Goal: Task Accomplishment & Management: Use online tool/utility

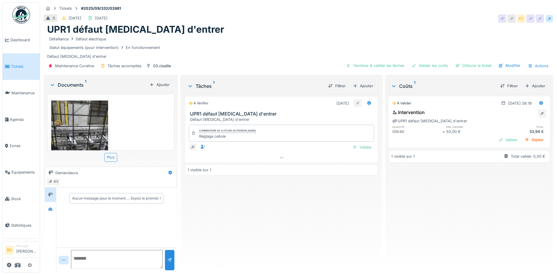
scroll to position [6, 0]
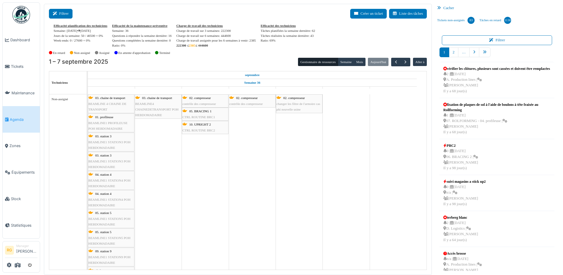
click at [67, 16] on button "Filtrer" at bounding box center [61, 14] width 24 height 10
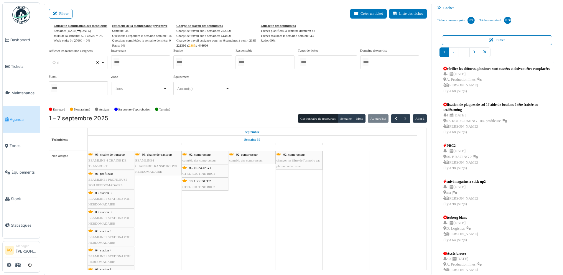
select select
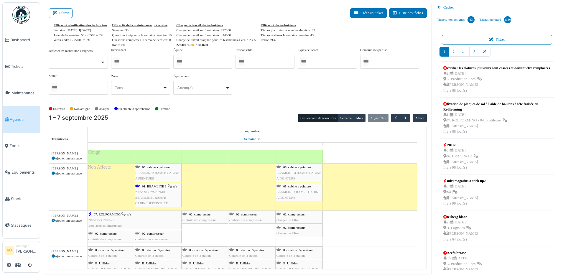
scroll to position [74, 0]
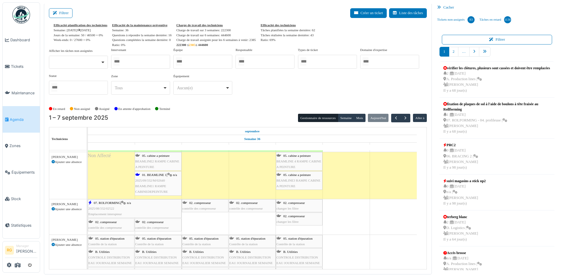
click at [155, 163] on div "05. cabine a peinture BEAMLINE2 RAMPE CABINE A PEINTURE" at bounding box center [158, 161] width 46 height 17
click at [156, 158] on div "05. cabine a peinture BEAMLINE2 RAMPE CABINE A PEINTURE" at bounding box center [158, 161] width 46 height 17
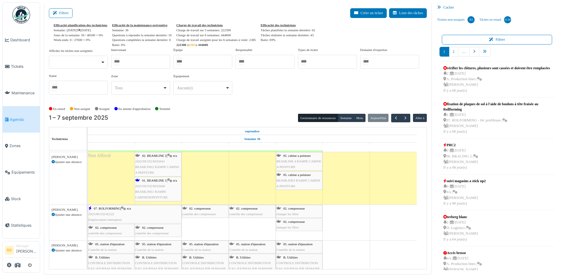
click at [156, 163] on div "02. BEAMLINE 2 | n/a 2025/09/332/M/02641 BEAMLINE2 RAMPE CABINE A PEINTURE" at bounding box center [158, 164] width 46 height 23
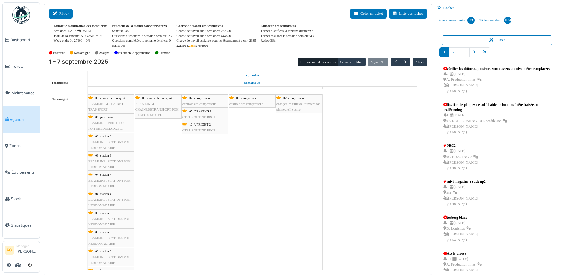
click at [67, 14] on button "Filtrer" at bounding box center [61, 14] width 24 height 10
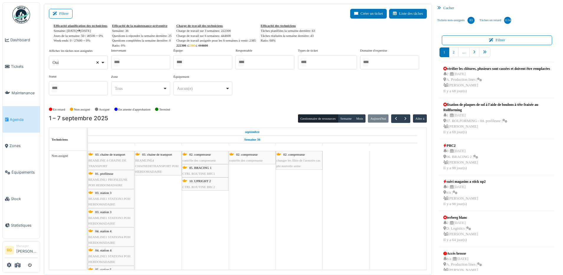
select select
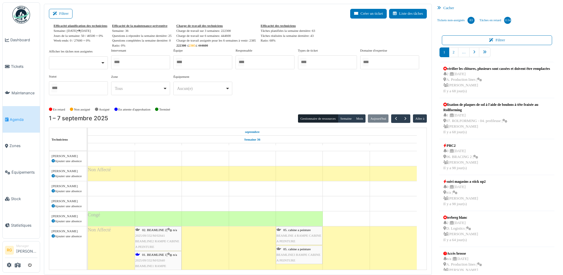
scroll to position [28, 0]
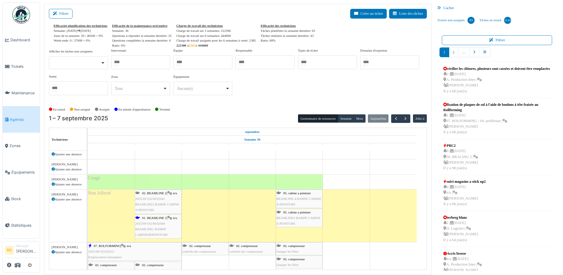
click at [153, 223] on span "2025/09/332/M/02640" at bounding box center [150, 223] width 30 height 4
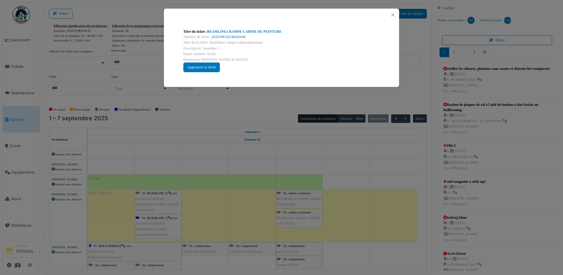
click at [227, 37] on link "2025/09/332/M/02640" at bounding box center [228, 37] width 34 height 4
click at [391, 16] on button "Close" at bounding box center [392, 15] width 8 height 8
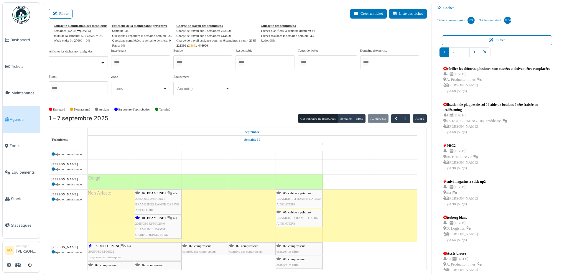
scroll to position [66, 0]
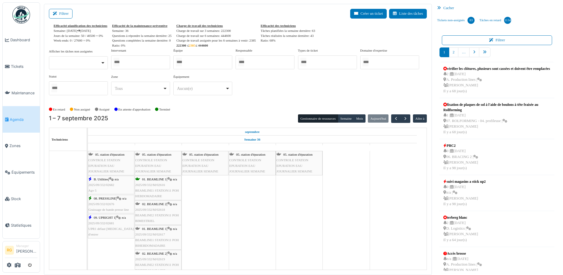
click at [150, 187] on div "01. BEAMLINE 1 | n/a 2025/09/332/M/02616 BEAMLINE1 STATION11 POH HEBDOMADAIRE" at bounding box center [158, 187] width 46 height 23
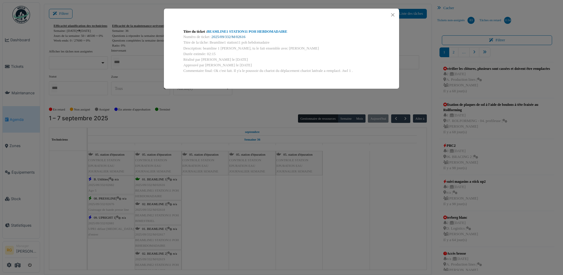
click at [233, 36] on link "2025/09/332/M/02616" at bounding box center [228, 37] width 34 height 4
click at [391, 14] on button "Close" at bounding box center [392, 15] width 8 height 8
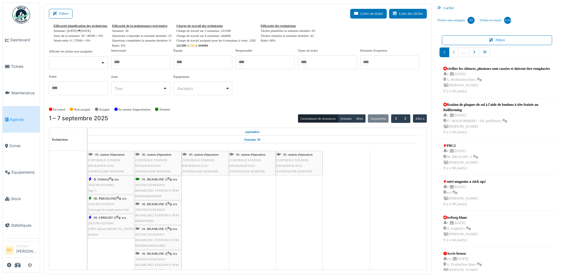
click at [152, 208] on span "2025/09/332/M/02618" at bounding box center [150, 210] width 30 height 4
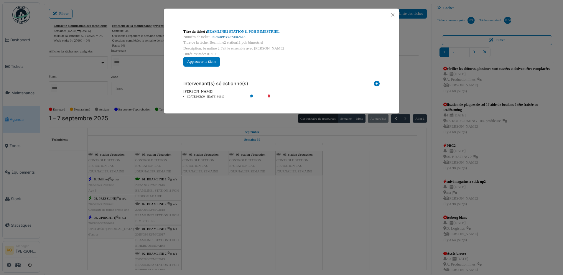
click at [228, 37] on link "2025/09/332/M/02618" at bounding box center [228, 37] width 34 height 4
click at [213, 63] on button "Approuver la tâche" at bounding box center [201, 62] width 37 height 10
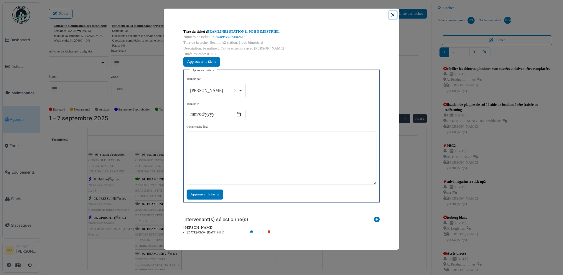
click at [393, 13] on button "Close" at bounding box center [392, 15] width 8 height 8
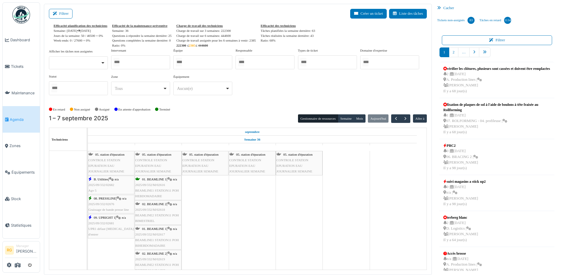
click at [151, 211] on span "2025/09/332/M/02618" at bounding box center [150, 210] width 30 height 4
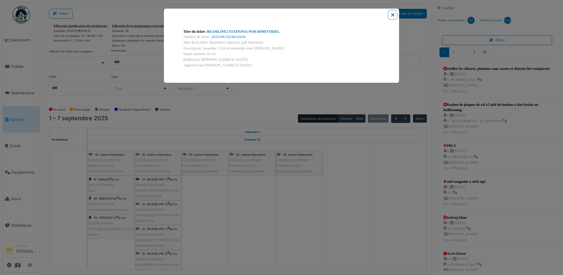
click at [391, 15] on button "Close" at bounding box center [392, 15] width 8 height 8
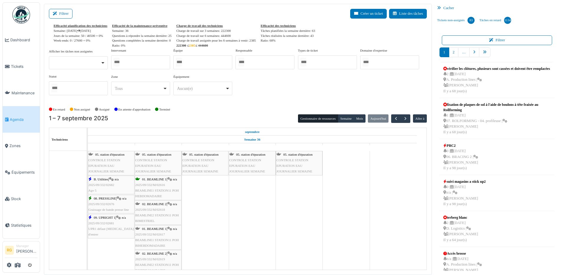
click at [156, 236] on span "2025/09/332/M/02617" at bounding box center [150, 234] width 30 height 4
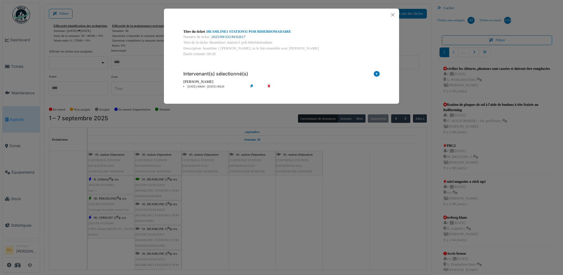
click at [229, 36] on link "2025/09/332/M/02617" at bounding box center [228, 37] width 34 height 4
click at [392, 12] on button "Close" at bounding box center [392, 15] width 8 height 8
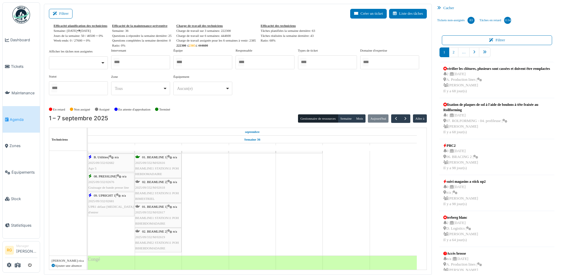
scroll to position [258, 0]
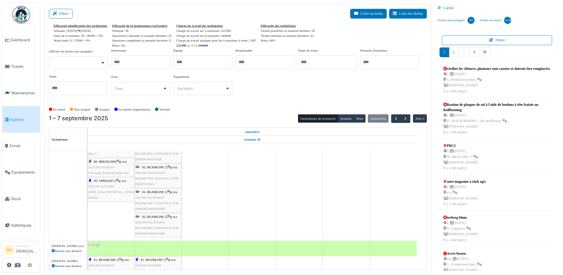
click at [159, 222] on span "2025/09/332/M/02619" at bounding box center [150, 222] width 30 height 4
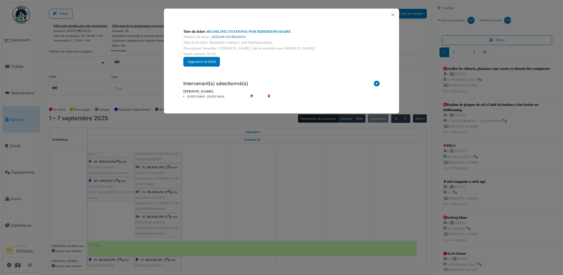
click at [231, 37] on link "2025/09/332/M/02619" at bounding box center [228, 37] width 34 height 4
click at [204, 62] on button "Approuver la tâche" at bounding box center [201, 62] width 37 height 10
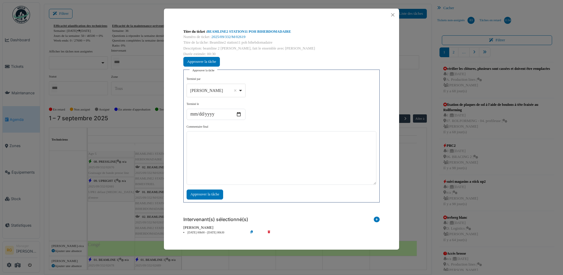
click at [240, 92] on div "Filip Mourisse Remove item" at bounding box center [216, 90] width 54 height 9
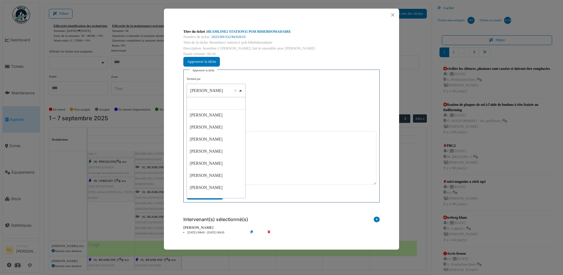
scroll to position [74, 0]
select select "****"
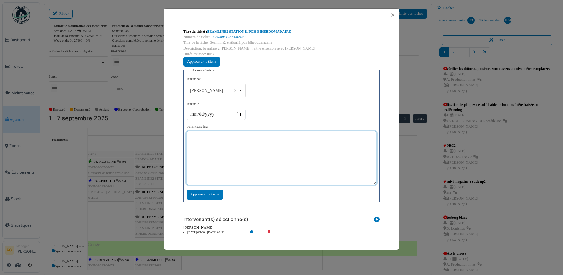
click at [202, 144] on textarea at bounding box center [281, 158] width 190 height 54
type textarea "**"
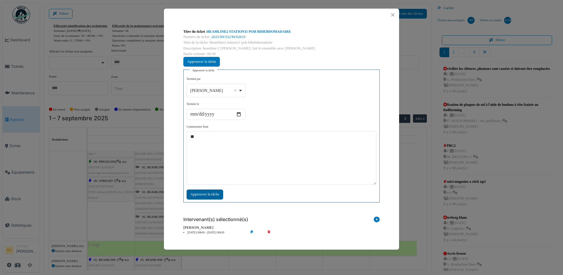
click at [210, 193] on div "Approuver la tâche" at bounding box center [204, 194] width 37 height 10
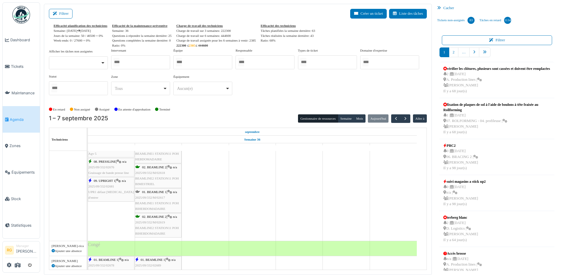
click at [155, 200] on div "01. BEAMLINE 1 | n/a 2025/09/332/M/02617 BEAMLINE1 STATION11 POH BIHEBDOMADAIRE" at bounding box center [158, 200] width 46 height 23
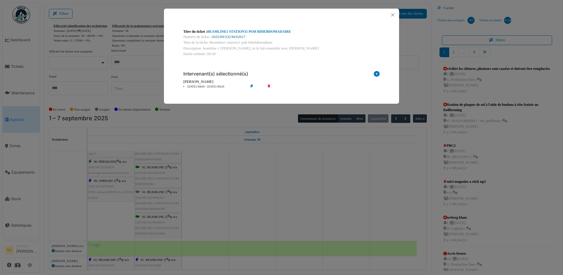
click at [226, 36] on link "2025/09/332/M/02617" at bounding box center [228, 37] width 34 height 4
click at [390, 15] on button "Close" at bounding box center [392, 15] width 8 height 8
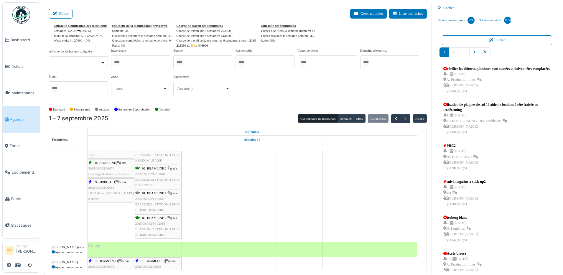
scroll to position [258, 0]
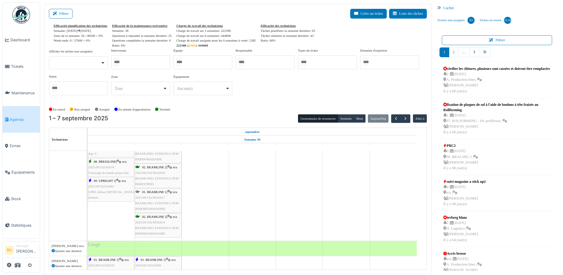
click at [151, 200] on div "01. BEAMLINE 1 | n/a 2025/09/332/M/02617 BEAMLINE1 STATION11 POH BIHEBDOMADAIRE" at bounding box center [158, 200] width 46 height 23
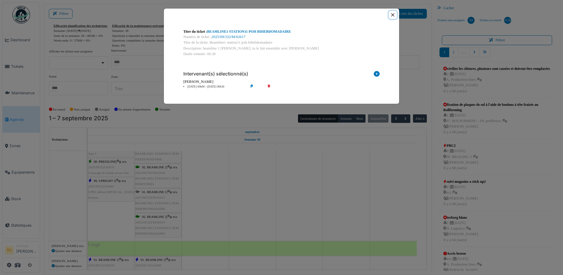
click at [392, 15] on button "Close" at bounding box center [392, 15] width 8 height 8
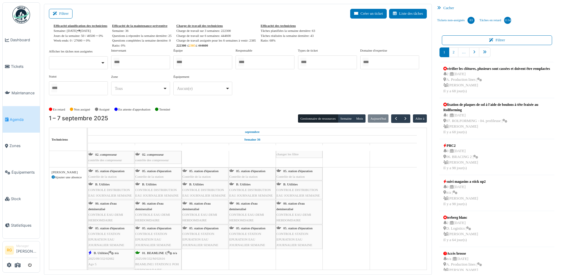
scroll to position [172, 0]
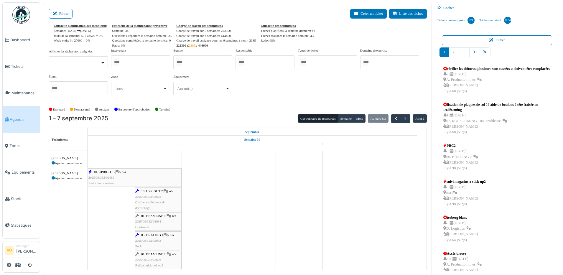
click at [148, 197] on span "2025/08/332/02638" at bounding box center [148, 197] width 26 height 4
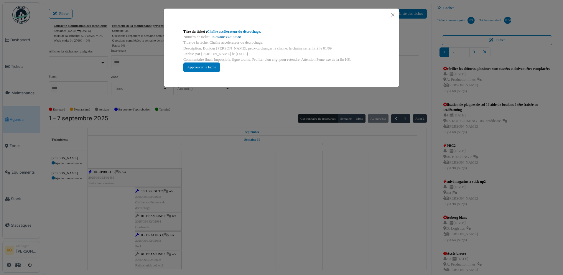
click at [230, 37] on link "2025/08/332/02638" at bounding box center [225, 37] width 29 height 4
click at [393, 13] on button "Close" at bounding box center [392, 15] width 8 height 8
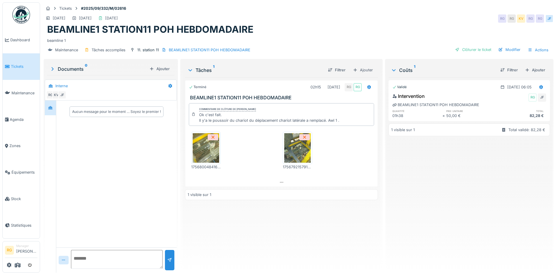
click at [293, 148] on img at bounding box center [297, 147] width 27 height 29
click at [206, 144] on img at bounding box center [206, 147] width 27 height 29
click at [472, 49] on div "Clôturer le ticket" at bounding box center [473, 50] width 41 height 8
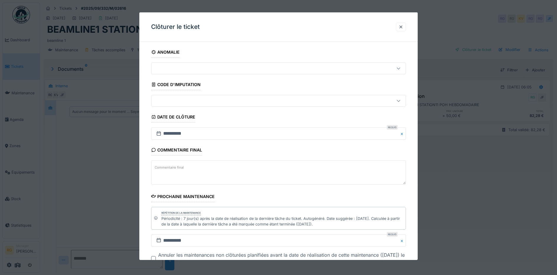
click at [176, 168] on label "Commentaire final" at bounding box center [169, 167] width 32 height 7
click at [176, 168] on textarea "Commentaire final" at bounding box center [278, 172] width 255 height 24
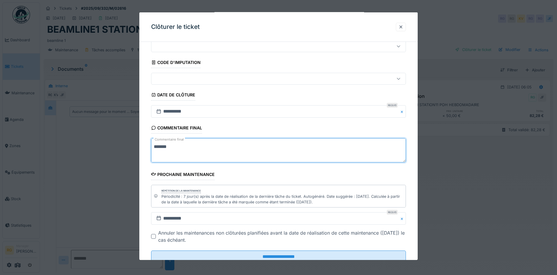
scroll to position [42, 0]
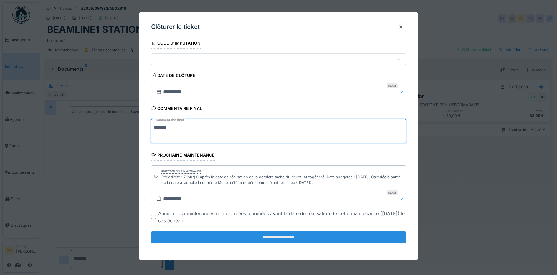
type textarea "*******"
click at [279, 237] on input "**********" at bounding box center [278, 237] width 255 height 12
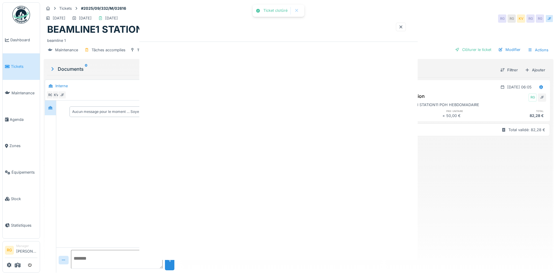
scroll to position [0, 0]
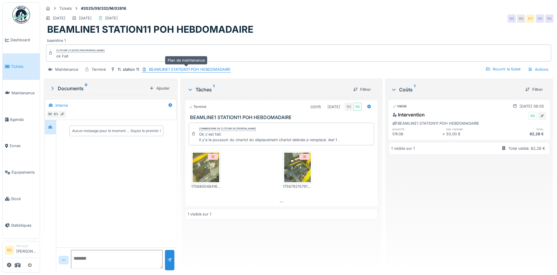
click at [216, 70] on div "BEAMLINE1 STATION11 POH HEBDOMADAIRE" at bounding box center [190, 70] width 82 height 6
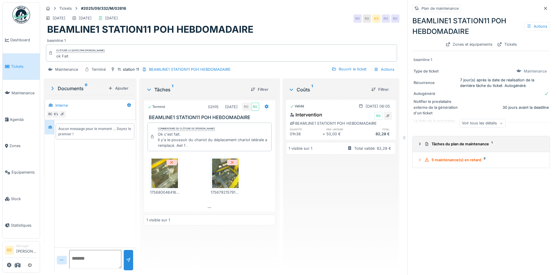
click at [419, 145] on icon at bounding box center [419, 144] width 1 height 3
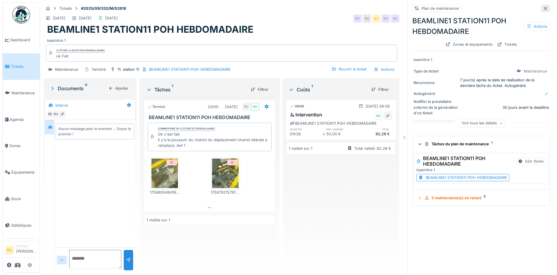
click at [541, 8] on div at bounding box center [545, 8] width 9 height 7
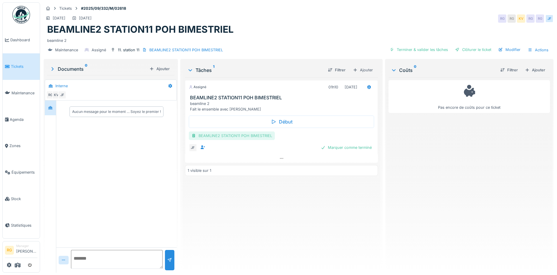
click at [245, 136] on div "BEAMLINE2 STATION11 POH BIMESTRIEL" at bounding box center [232, 135] width 86 height 9
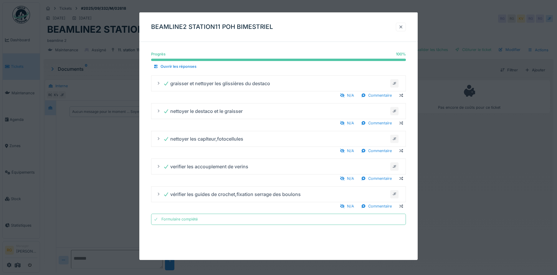
click at [402, 28] on div at bounding box center [400, 27] width 5 height 6
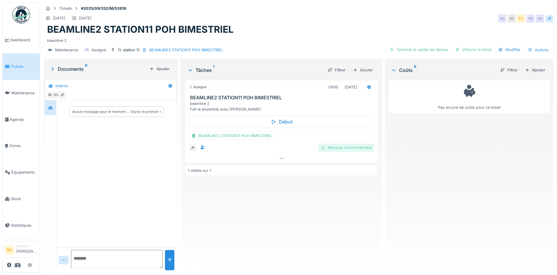
click at [345, 149] on div "Marquer comme terminé" at bounding box center [346, 147] width 56 height 8
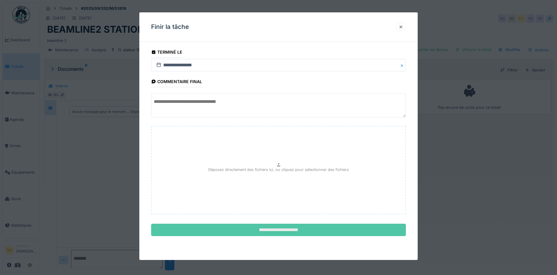
click at [288, 228] on input "**********" at bounding box center [278, 230] width 255 height 12
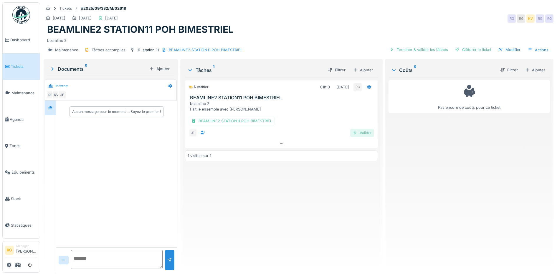
click at [365, 133] on div "Valider" at bounding box center [362, 133] width 24 height 8
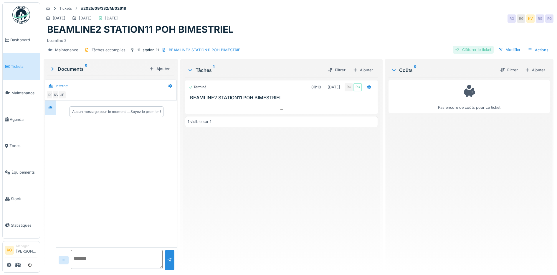
click at [469, 50] on div "Clôturer le ticket" at bounding box center [473, 50] width 41 height 8
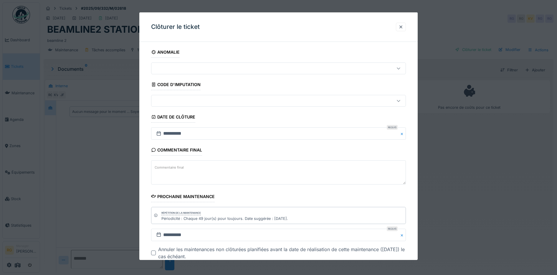
click at [205, 168] on textarea "Commentaire final" at bounding box center [278, 172] width 255 height 24
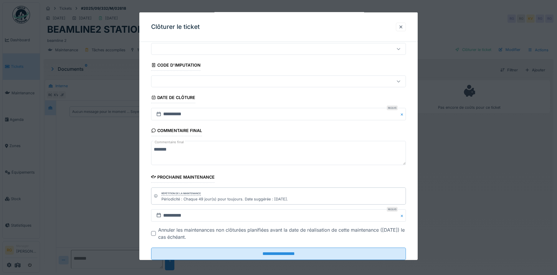
scroll to position [36, 0]
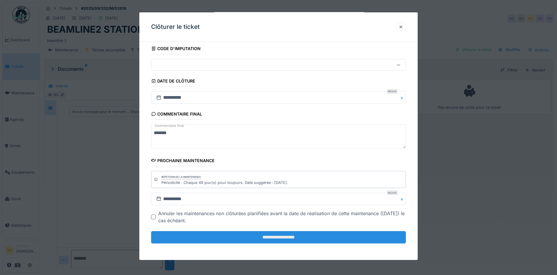
type textarea "*******"
click at [289, 237] on input "**********" at bounding box center [278, 237] width 255 height 12
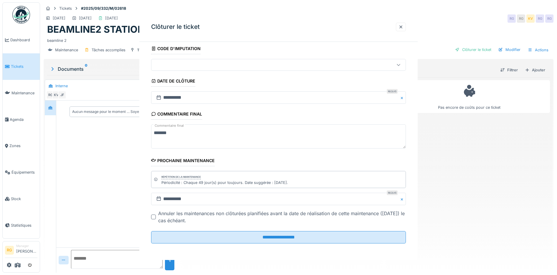
scroll to position [0, 0]
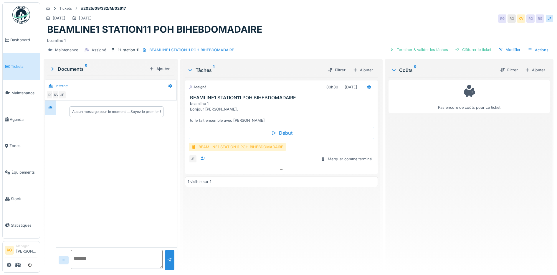
click at [237, 148] on div "BEAMLINE1 STATION11 POH BIHEBDOMADAIRE" at bounding box center [237, 147] width 97 height 9
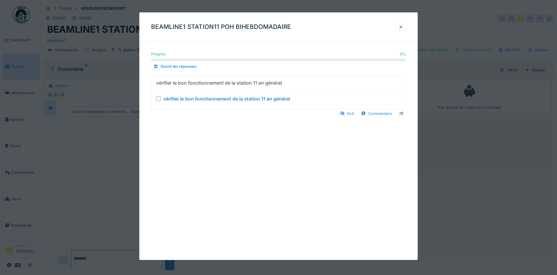
click at [403, 28] on div at bounding box center [400, 27] width 5 height 6
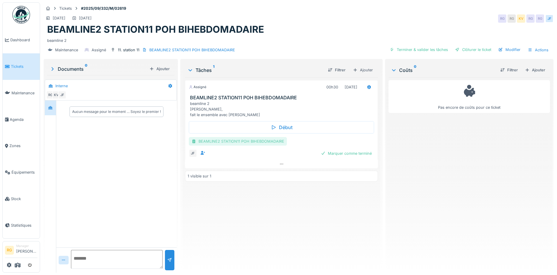
click at [233, 142] on div "BEAMLINE2 STATION11 POH BIHEBDOMADAIRE" at bounding box center [238, 141] width 98 height 9
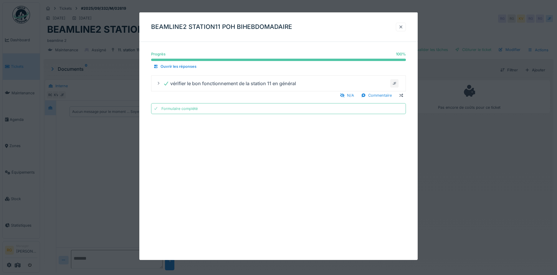
click at [403, 27] on div at bounding box center [400, 27] width 5 height 6
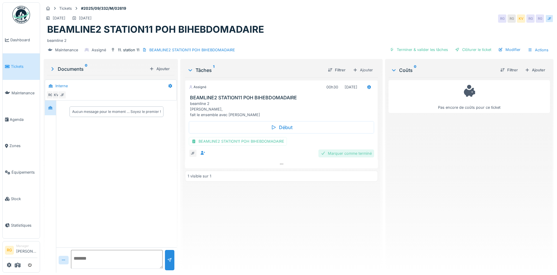
click at [354, 154] on div "Marquer comme terminé" at bounding box center [346, 153] width 56 height 8
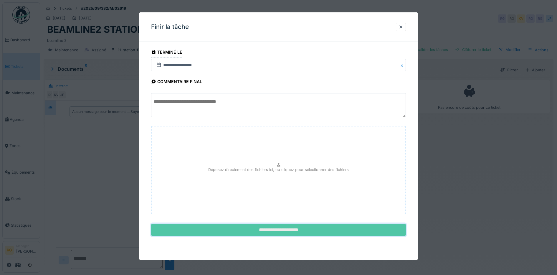
click at [294, 228] on input "**********" at bounding box center [278, 230] width 255 height 12
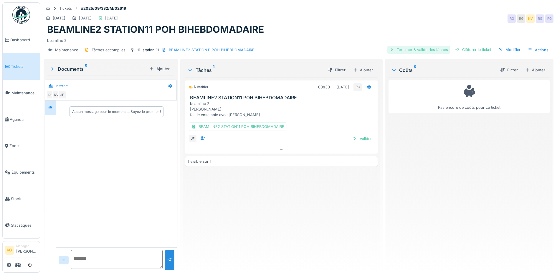
click at [426, 49] on div "Terminer & valider les tâches" at bounding box center [418, 50] width 63 height 8
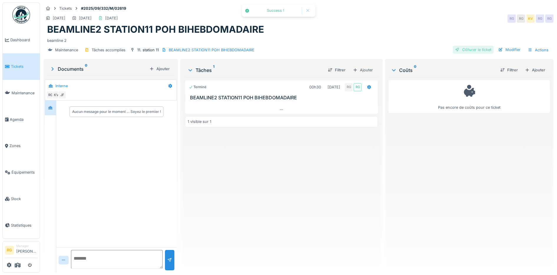
click at [465, 49] on div "Clôturer le ticket" at bounding box center [473, 50] width 41 height 8
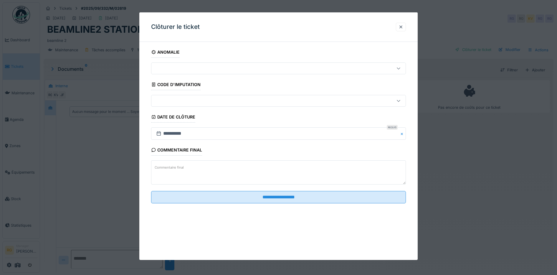
click at [191, 168] on textarea "Commentaire final" at bounding box center [278, 172] width 255 height 24
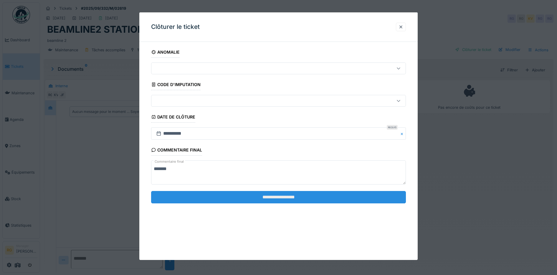
type textarea "*******"
click at [220, 195] on input "**********" at bounding box center [278, 197] width 255 height 12
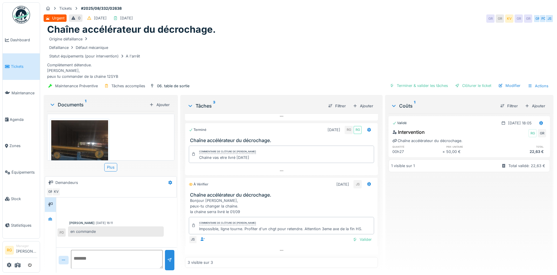
scroll to position [6, 0]
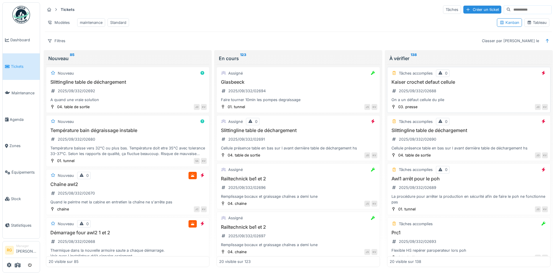
click at [457, 98] on div "Kaiser crochet defaut cellule 2025/09/332/02688 On a un défaut cellule du plie" at bounding box center [469, 91] width 158 height 24
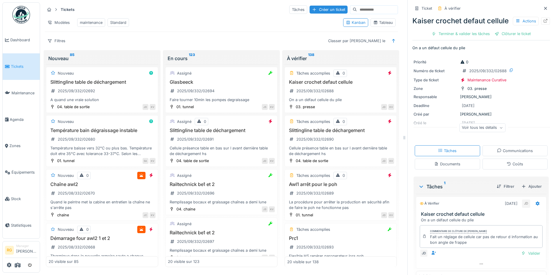
click at [499, 129] on icon at bounding box center [501, 127] width 4 height 3
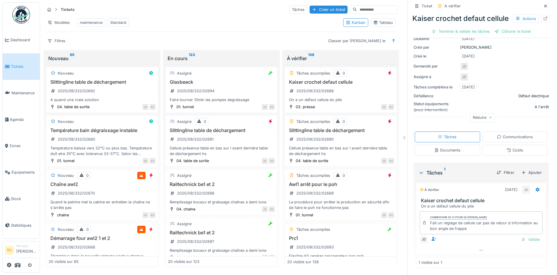
scroll to position [77, 0]
click at [523, 239] on div "Valider" at bounding box center [531, 239] width 24 height 8
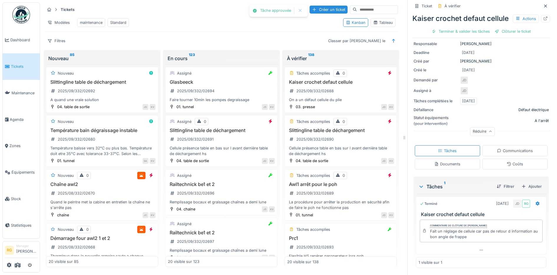
scroll to position [61, 0]
click at [479, 35] on div "Clôturer le ticket" at bounding box center [481, 31] width 41 height 8
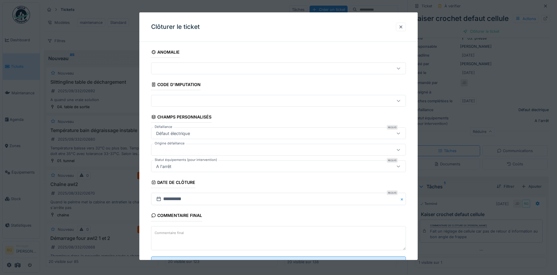
click at [168, 232] on label "Commentaire final" at bounding box center [169, 232] width 32 height 7
click at [168, 232] on textarea "Commentaire final" at bounding box center [278, 238] width 255 height 24
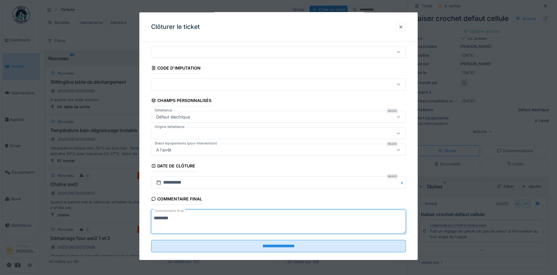
scroll to position [25, 0]
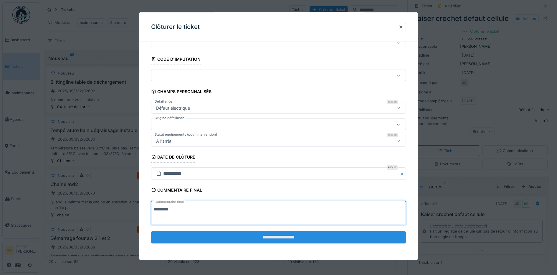
type textarea "********"
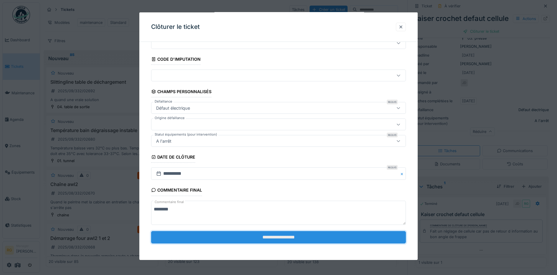
click at [270, 237] on input "**********" at bounding box center [278, 237] width 255 height 12
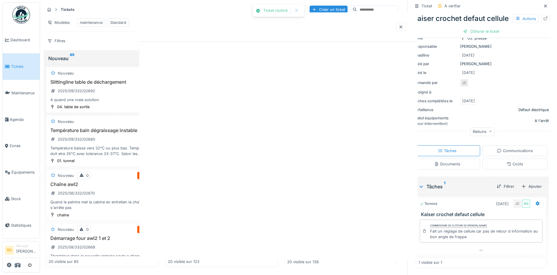
scroll to position [0, 0]
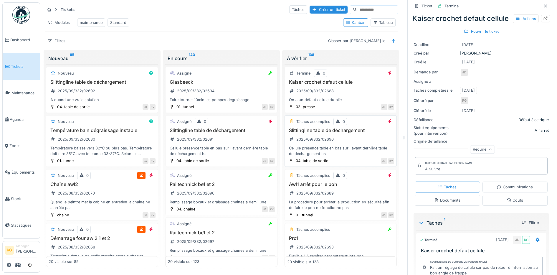
click at [331, 143] on div "Slittingline table de déchargement 2025/09/332/02690 Cellule présence table en …" at bounding box center [340, 142] width 107 height 29
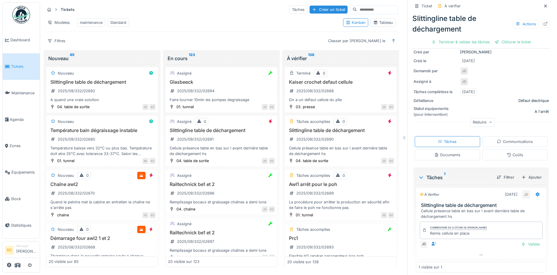
scroll to position [83, 0]
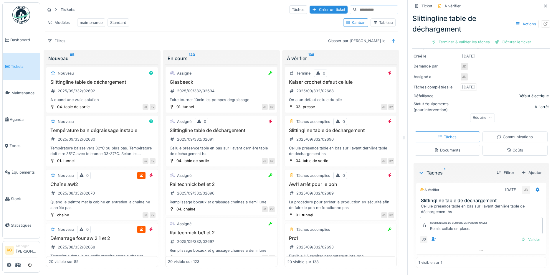
click at [441, 149] on div "Documents" at bounding box center [447, 150] width 26 height 6
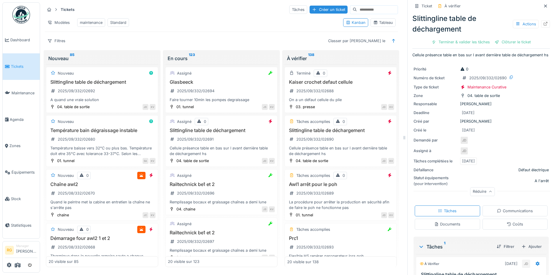
scroll to position [6, 0]
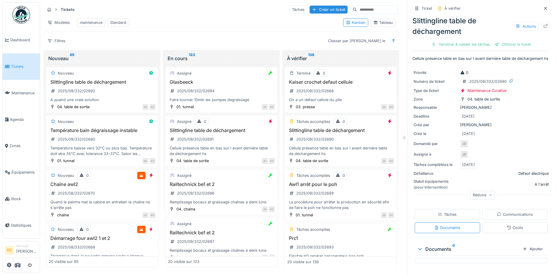
click at [443, 211] on div "Tâches" at bounding box center [447, 214] width 19 height 6
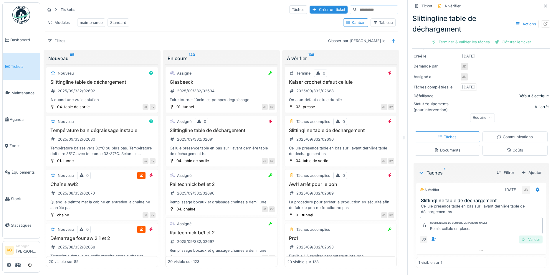
click at [523, 235] on div "Valider" at bounding box center [531, 239] width 24 height 8
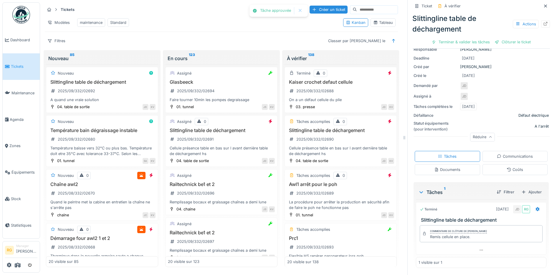
scroll to position [61, 0]
click at [472, 38] on div "Clôturer le ticket" at bounding box center [481, 42] width 41 height 8
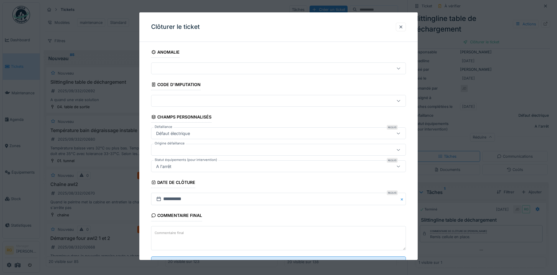
click at [163, 232] on label "Commentaire final" at bounding box center [169, 232] width 32 height 7
click at [163, 232] on textarea "Commentaire final" at bounding box center [278, 238] width 255 height 24
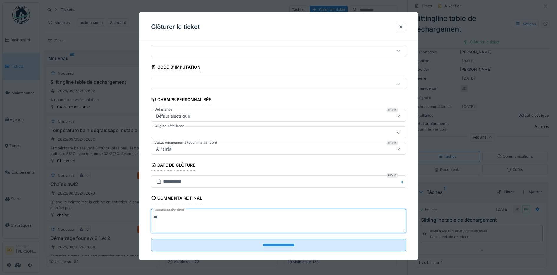
scroll to position [25, 0]
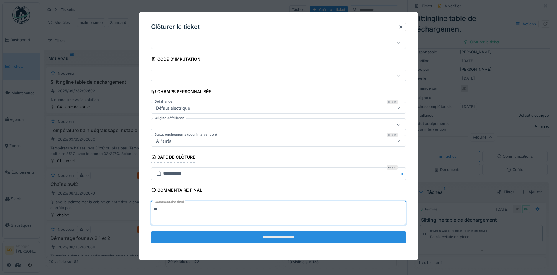
type textarea "**"
click at [280, 237] on input "**********" at bounding box center [278, 237] width 255 height 12
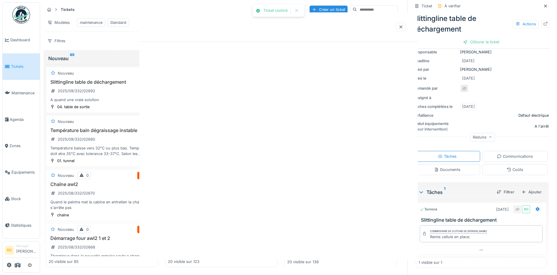
scroll to position [0, 0]
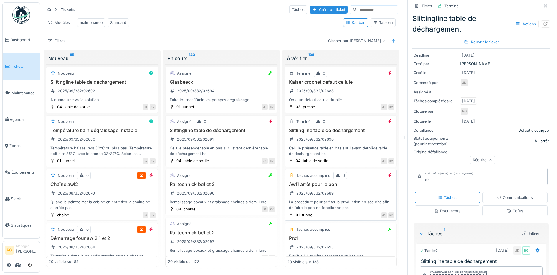
click at [349, 191] on div "Awl1 arrêt pour le poh 2025/09/332/02689 La procédure pour arrêter la productio…" at bounding box center [340, 195] width 107 height 29
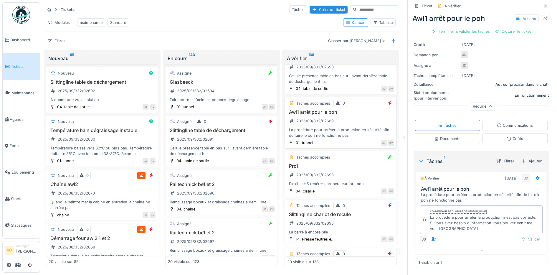
scroll to position [74, 0]
click at [347, 171] on div "Prc1 2025/09/332/02693 Flexible HS repérer paroperateur lors poh" at bounding box center [340, 174] width 107 height 24
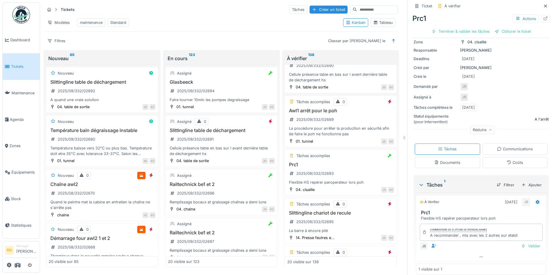
scroll to position [45, 0]
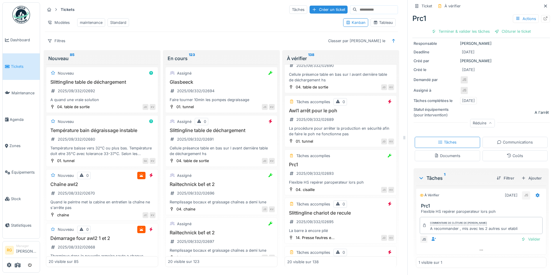
click at [445, 153] on div "Documents" at bounding box center [447, 156] width 26 height 6
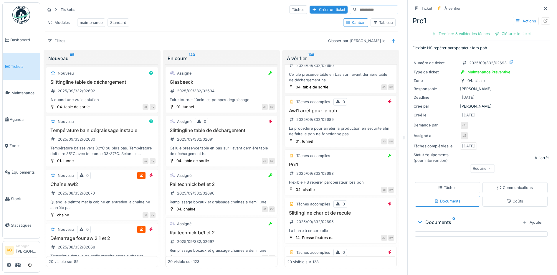
click at [447, 185] on div "Tâches" at bounding box center [447, 188] width 19 height 6
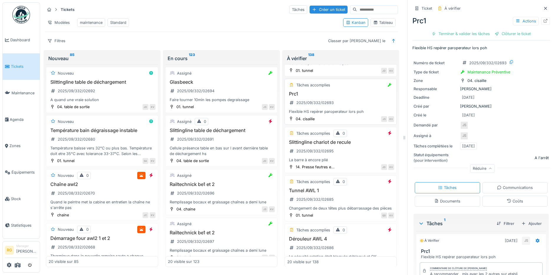
scroll to position [147, 0]
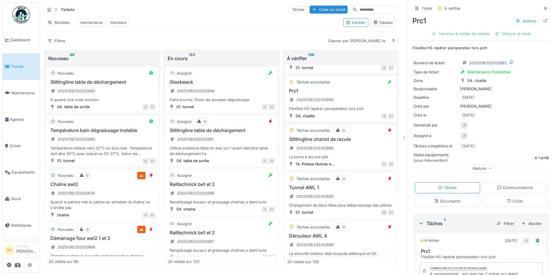
click at [338, 155] on div "La barre à encore plié" at bounding box center [340, 157] width 107 height 6
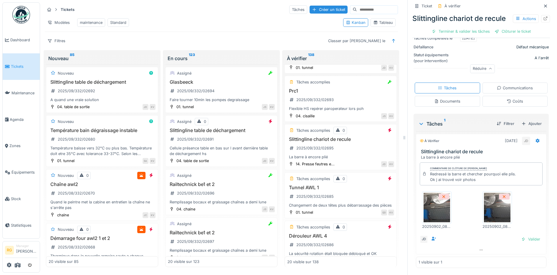
scroll to position [126, 0]
click at [428, 205] on img at bounding box center [437, 207] width 27 height 29
click at [486, 201] on img at bounding box center [497, 207] width 27 height 29
click at [438, 205] on img at bounding box center [437, 207] width 27 height 29
click at [492, 199] on img at bounding box center [497, 207] width 27 height 29
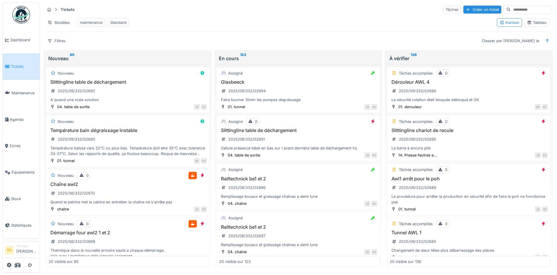
click at [534, 25] on div "Tableau" at bounding box center [537, 23] width 20 height 6
